Goal: Task Accomplishment & Management: Manage account settings

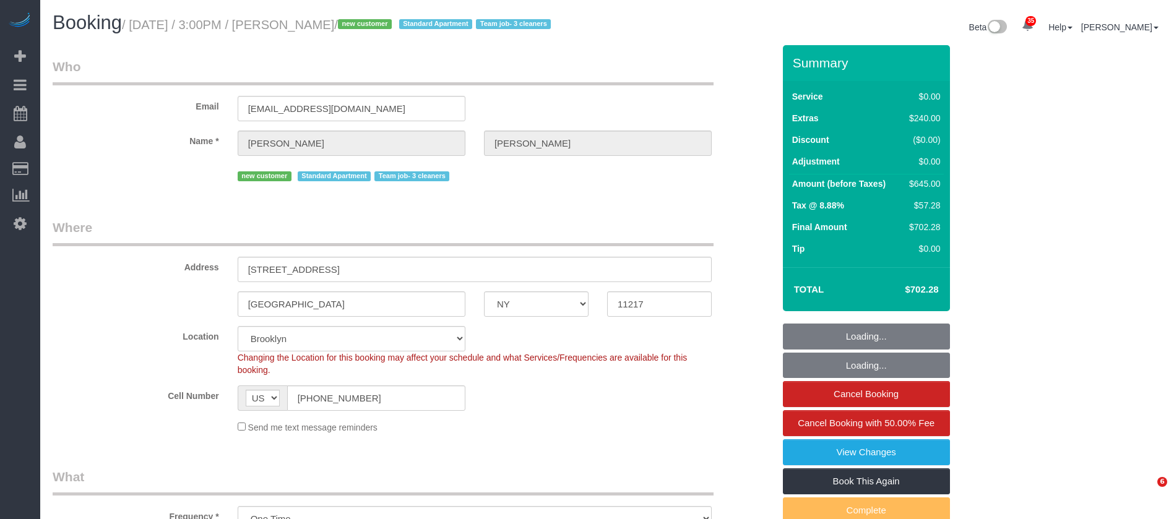
select select "NY"
select select "spot1"
select select "number:89"
select select "number:72"
select select "number:15"
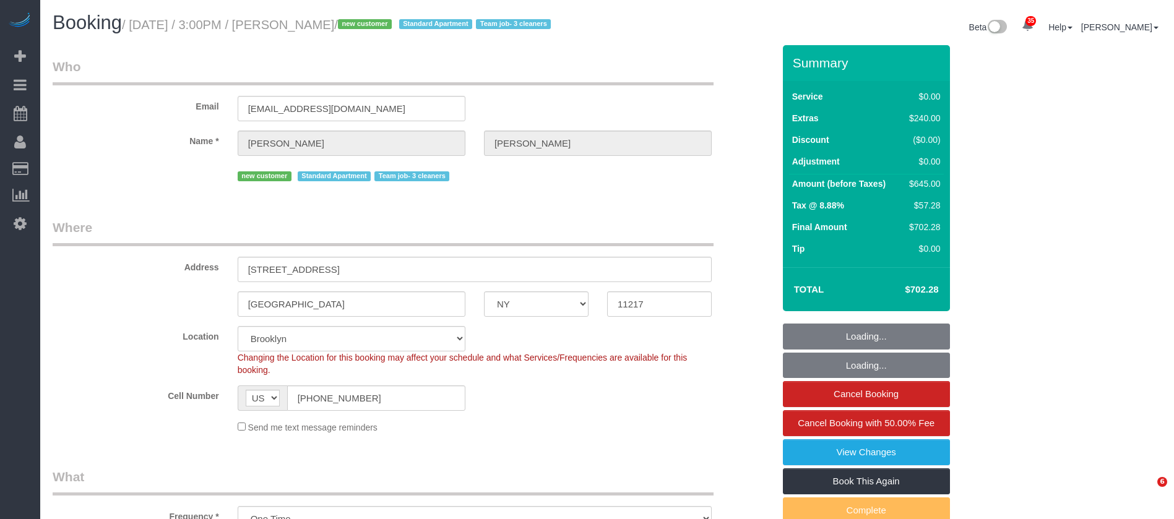
select select "number:5"
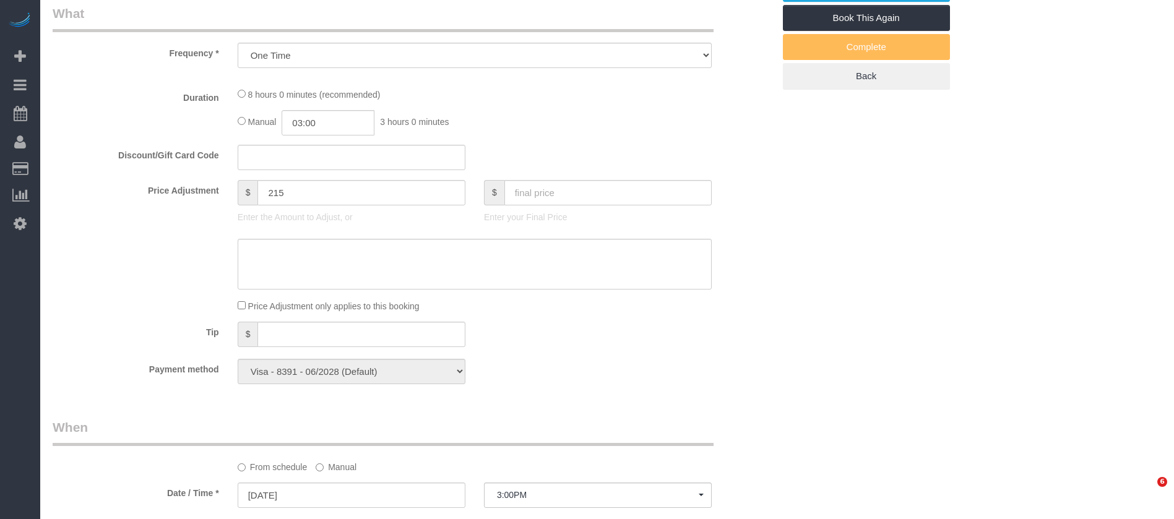
select select "2"
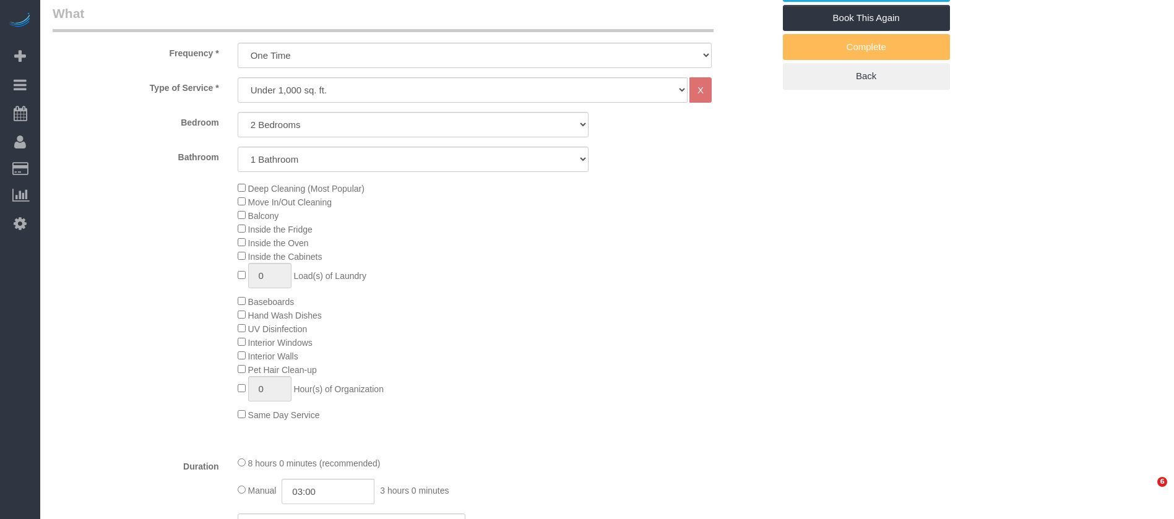
select select "object:1440"
select select "spot39"
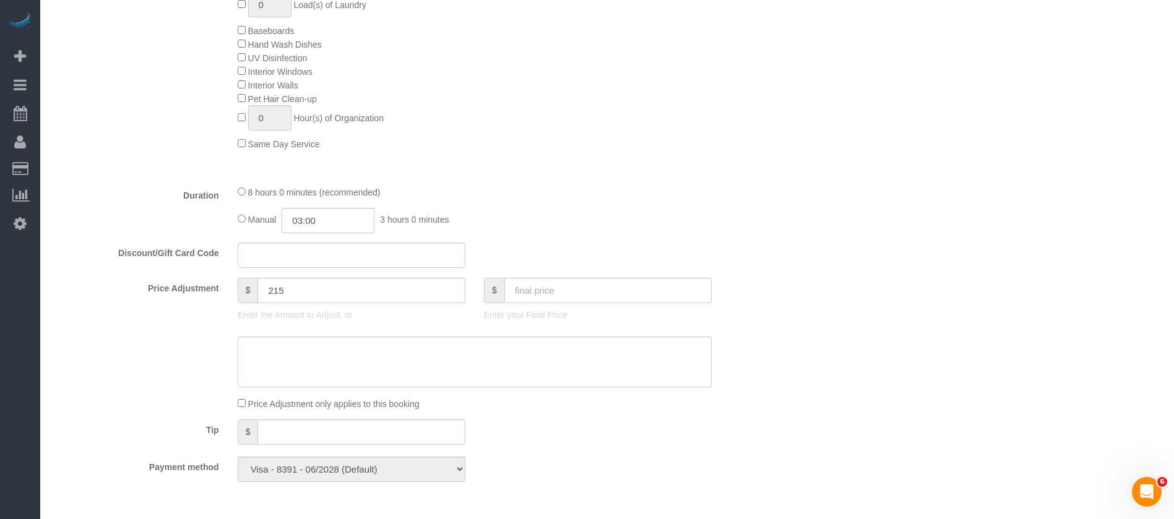
scroll to position [928, 0]
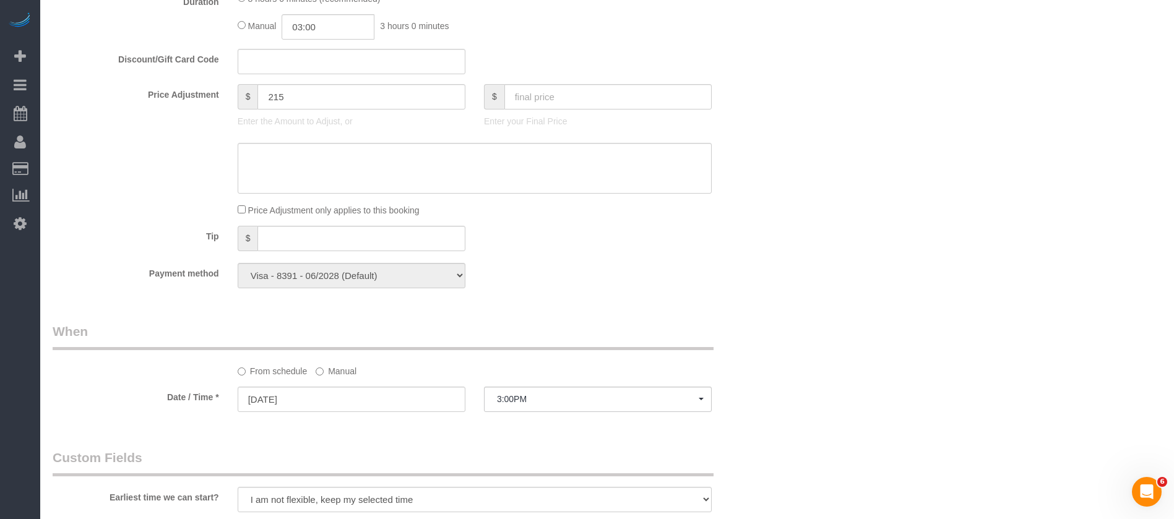
select select "2"
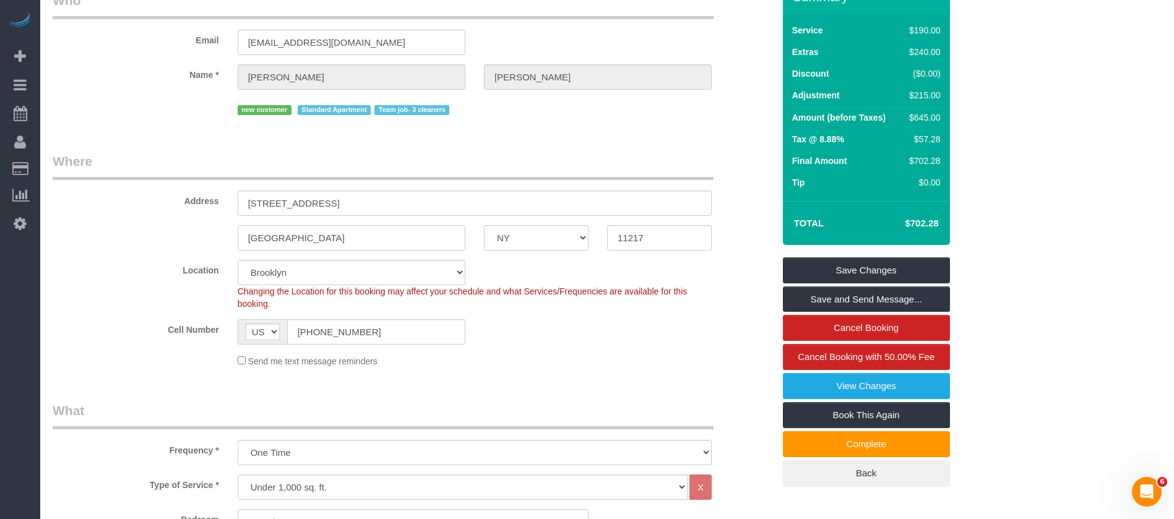
scroll to position [0, 0]
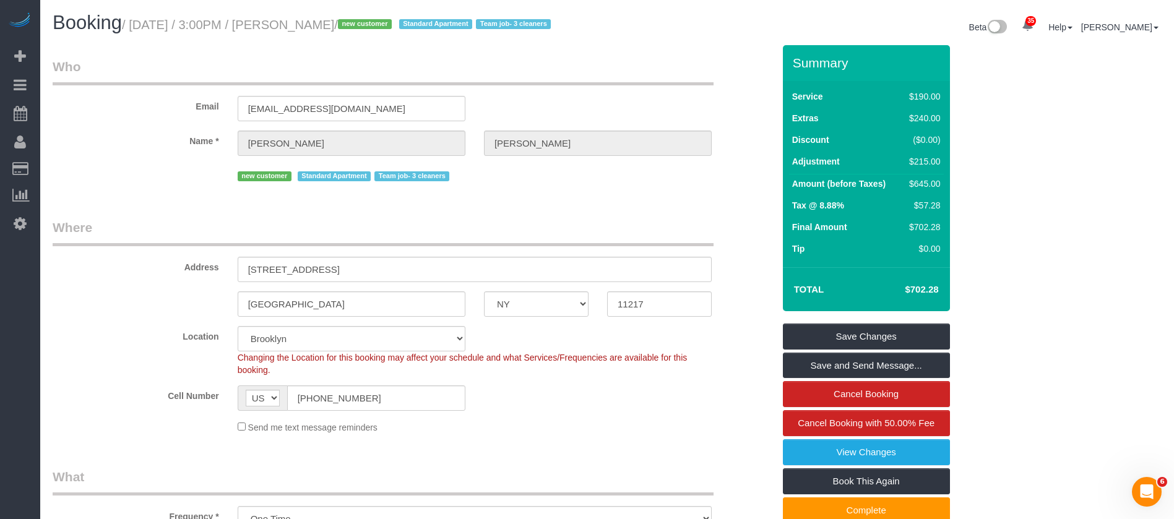
drag, startPoint x: 294, startPoint y: 23, endPoint x: 356, endPoint y: 24, distance: 62.5
click at [360, 24] on small "/ [DATE] / 3:00PM / [PERSON_NAME] / new customer Standard Apartment Team job- 3…" at bounding box center [338, 25] width 433 height 14
copy small "[PERSON_NAME]"
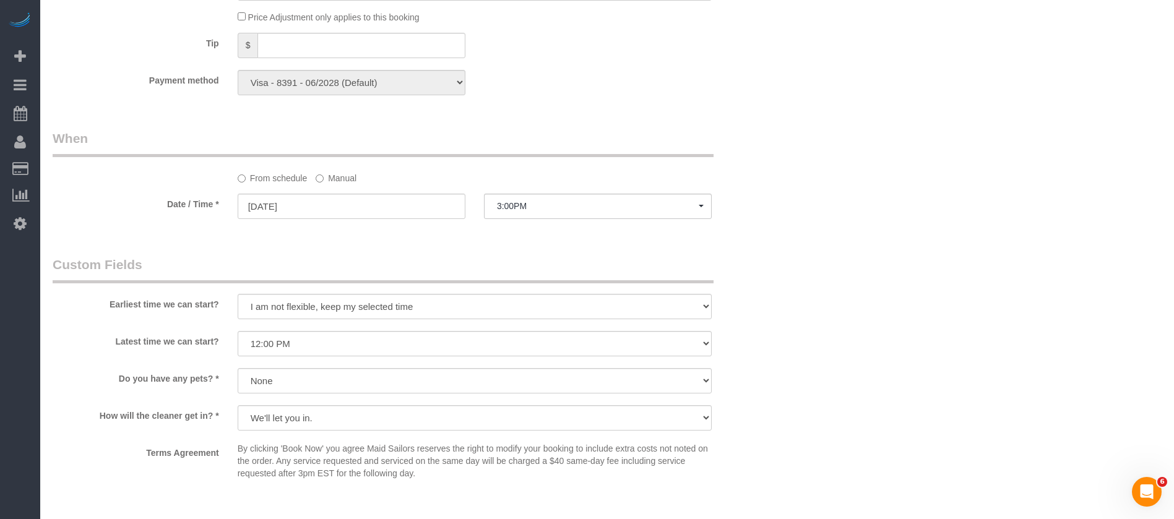
scroll to position [1393, 0]
